Goal: Task Accomplishment & Management: Use online tool/utility

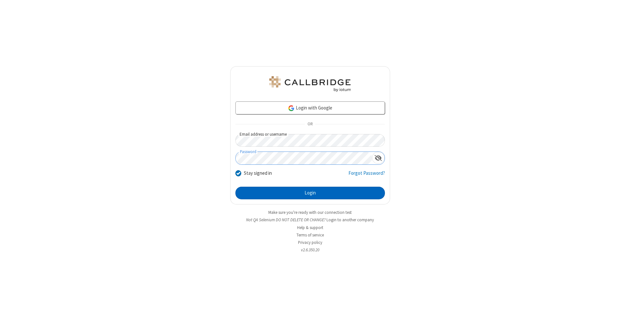
click at [310, 193] on button "Login" at bounding box center [309, 193] width 149 height 13
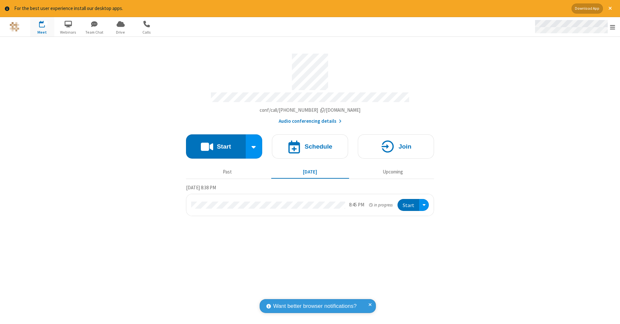
click at [612, 27] on span "Open menu" at bounding box center [612, 27] width 5 height 6
click at [120, 32] on span "Drive" at bounding box center [120, 32] width 24 height 6
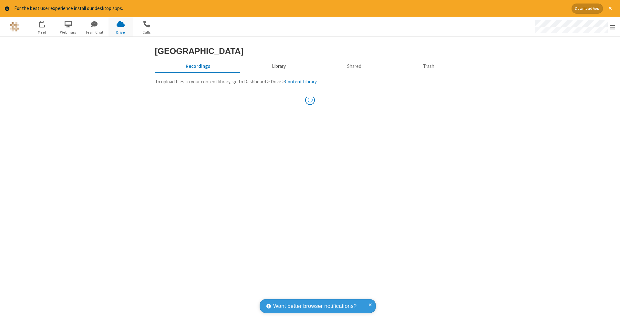
click at [278, 73] on button "Library" at bounding box center [279, 66] width 76 height 12
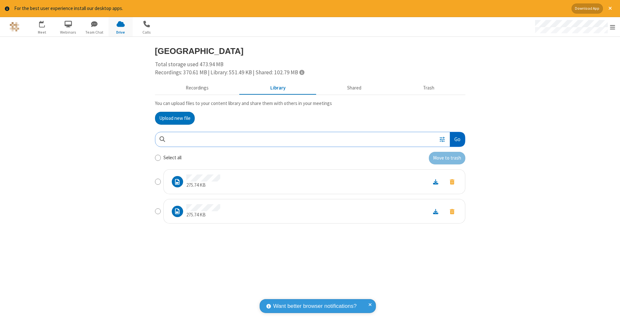
click at [457, 138] on button "Go" at bounding box center [457, 139] width 15 height 15
click at [175, 117] on button "Upload new file" at bounding box center [175, 118] width 40 height 13
